Goal: Information Seeking & Learning: Learn about a topic

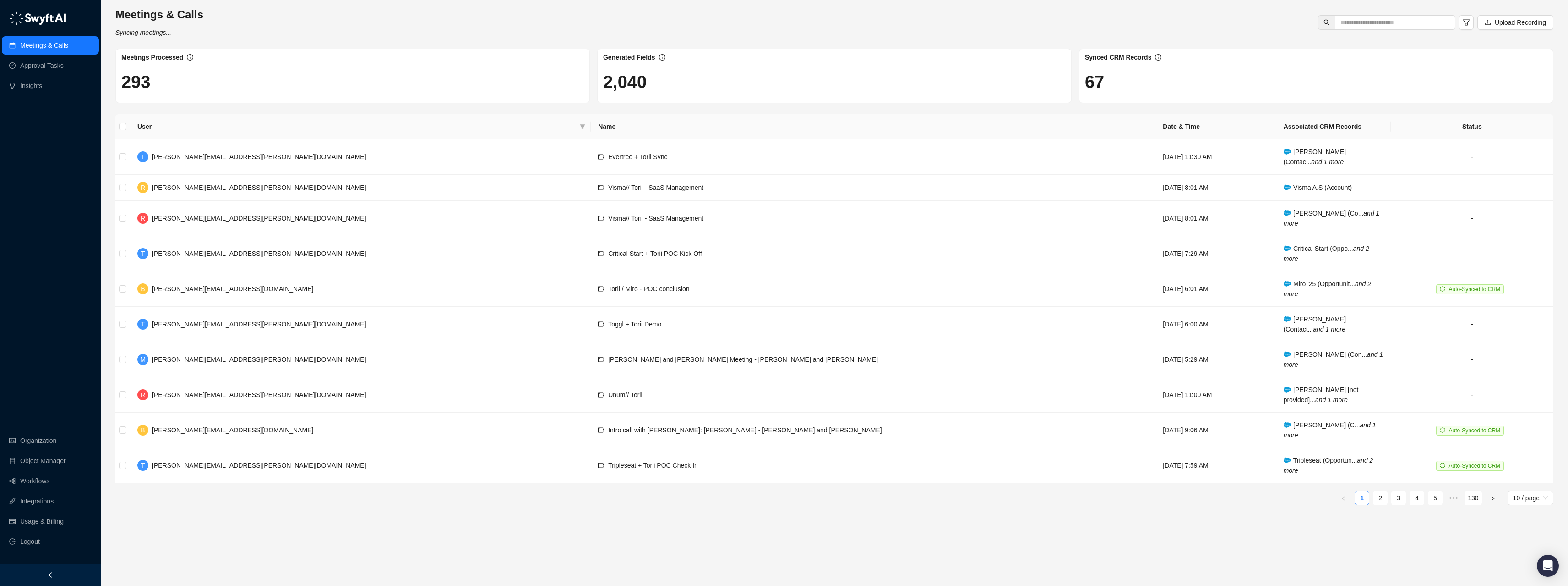
drag, startPoint x: 364, startPoint y: 18, endPoint x: 369, endPoint y: 14, distance: 6.4
click at [366, 16] on div "Meetings & Calls Syncing meetings... Upload Recording" at bounding box center [834, 22] width 1443 height 30
click at [254, 290] on td "B [PERSON_NAME][EMAIL_ADDRESS][DOMAIN_NAME]" at bounding box center [361, 289] width 461 height 35
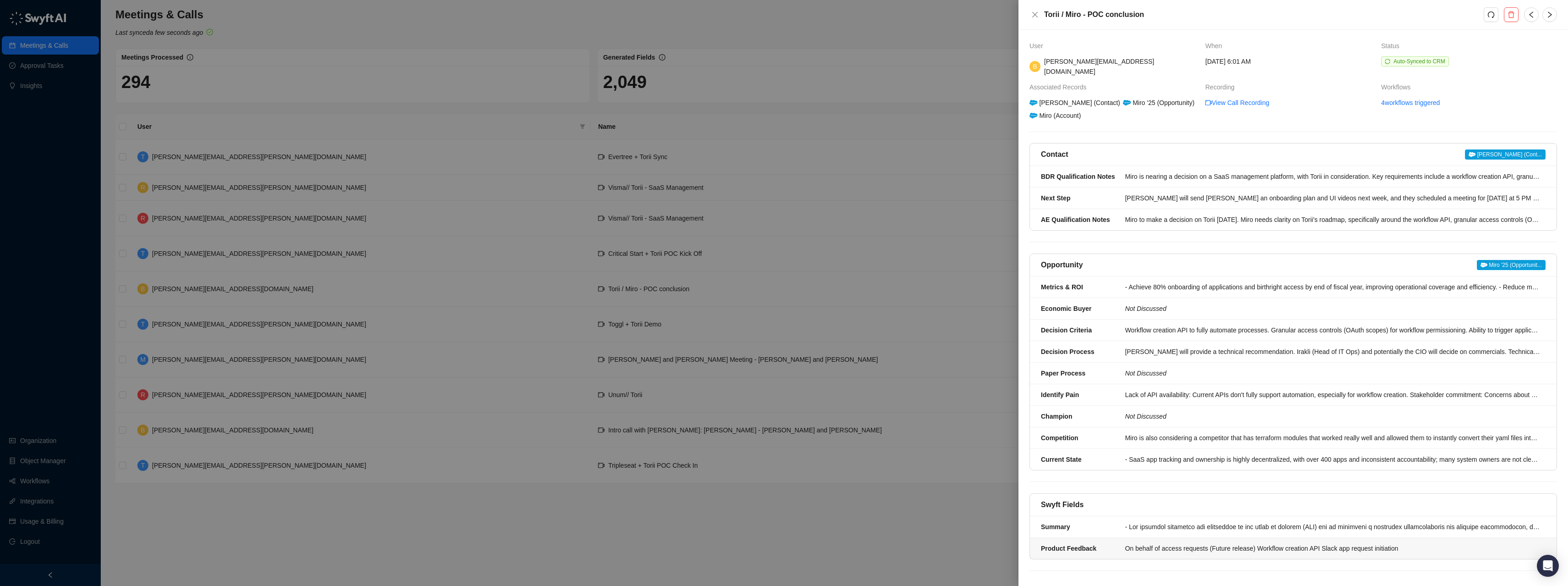
click at [1168, 543] on div "On behalf of access requests (Future release) Workflow creation API Slack app r…" at bounding box center [1332, 547] width 415 height 10
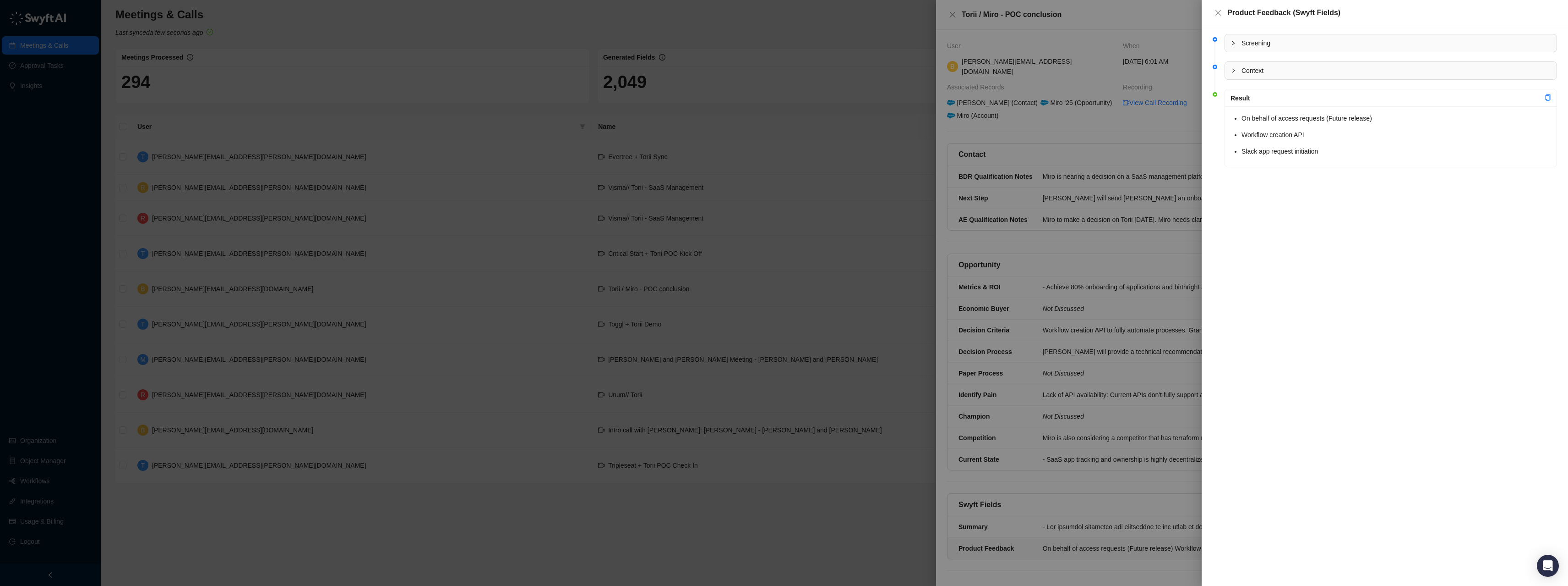
click at [776, 234] on div at bounding box center [784, 293] width 1568 height 586
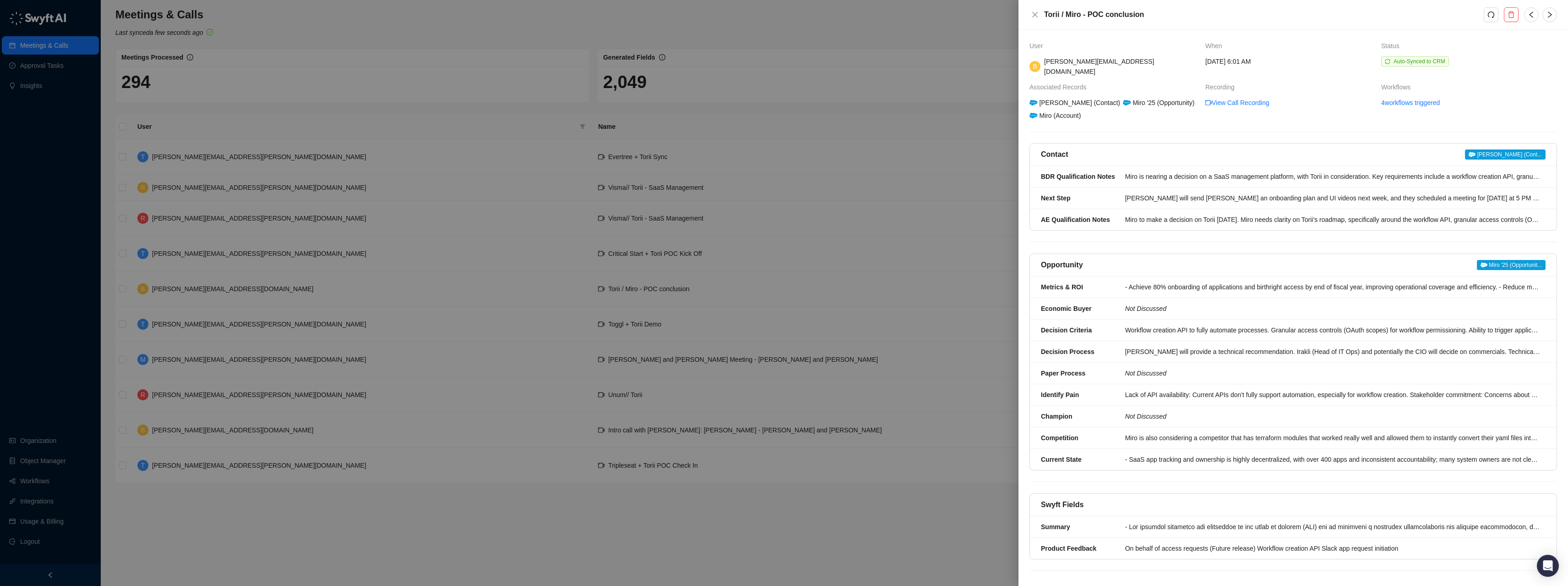
click at [267, 12] on div at bounding box center [784, 293] width 1568 height 586
